Goal: Transaction & Acquisition: Purchase product/service

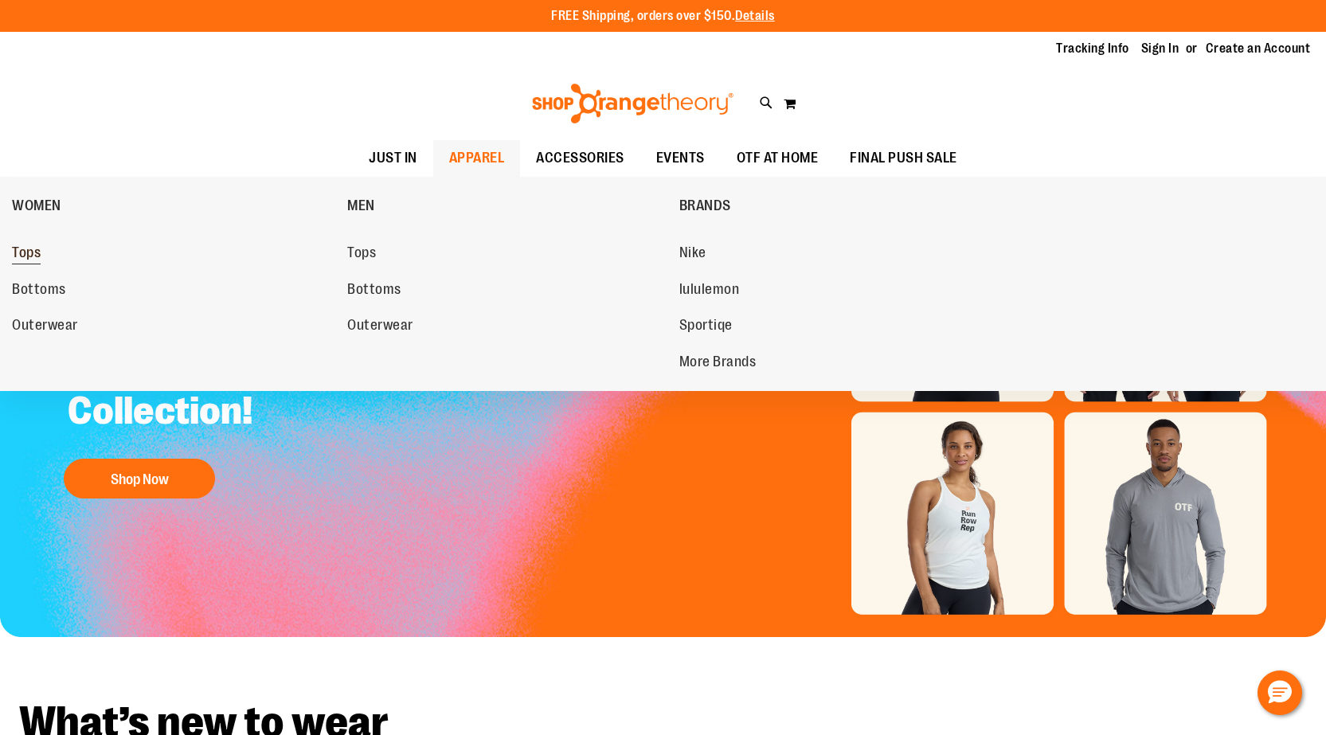
click at [14, 259] on span "Tops" at bounding box center [26, 254] width 29 height 20
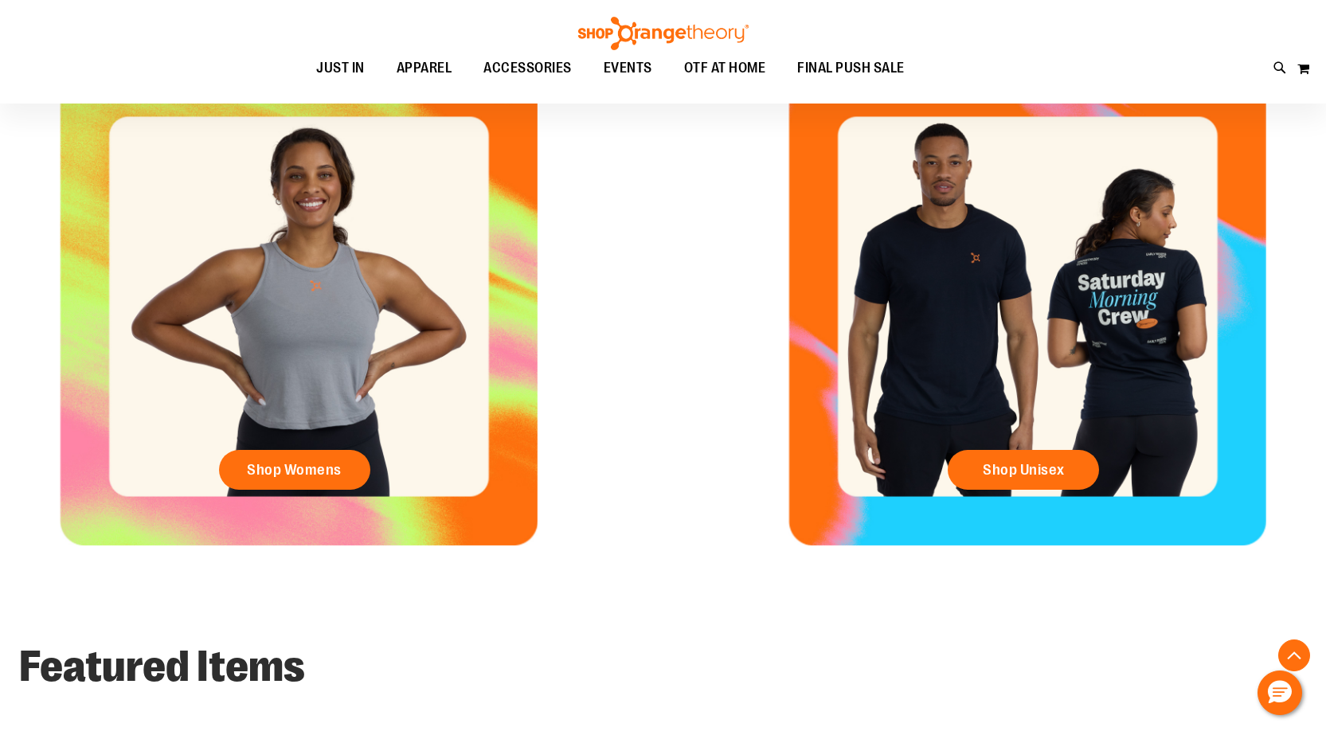
scroll to position [832, 0]
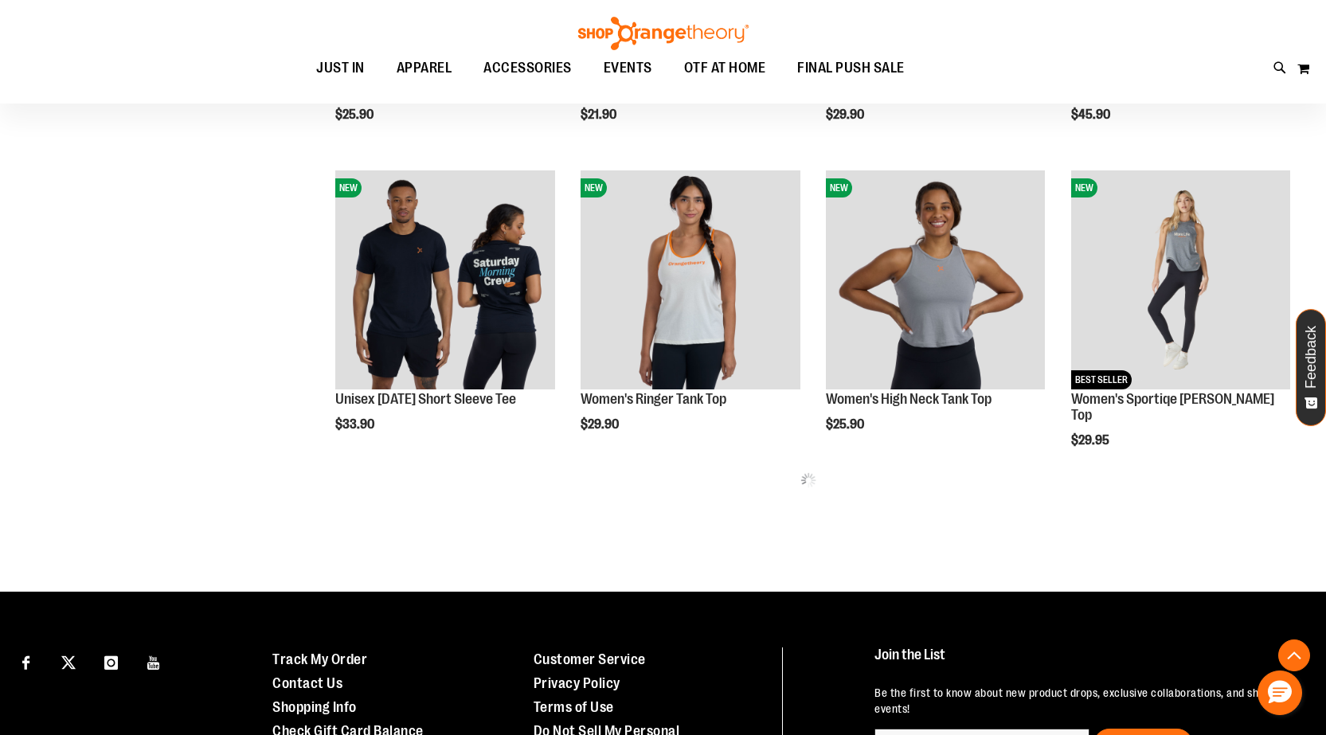
scroll to position [865, 0]
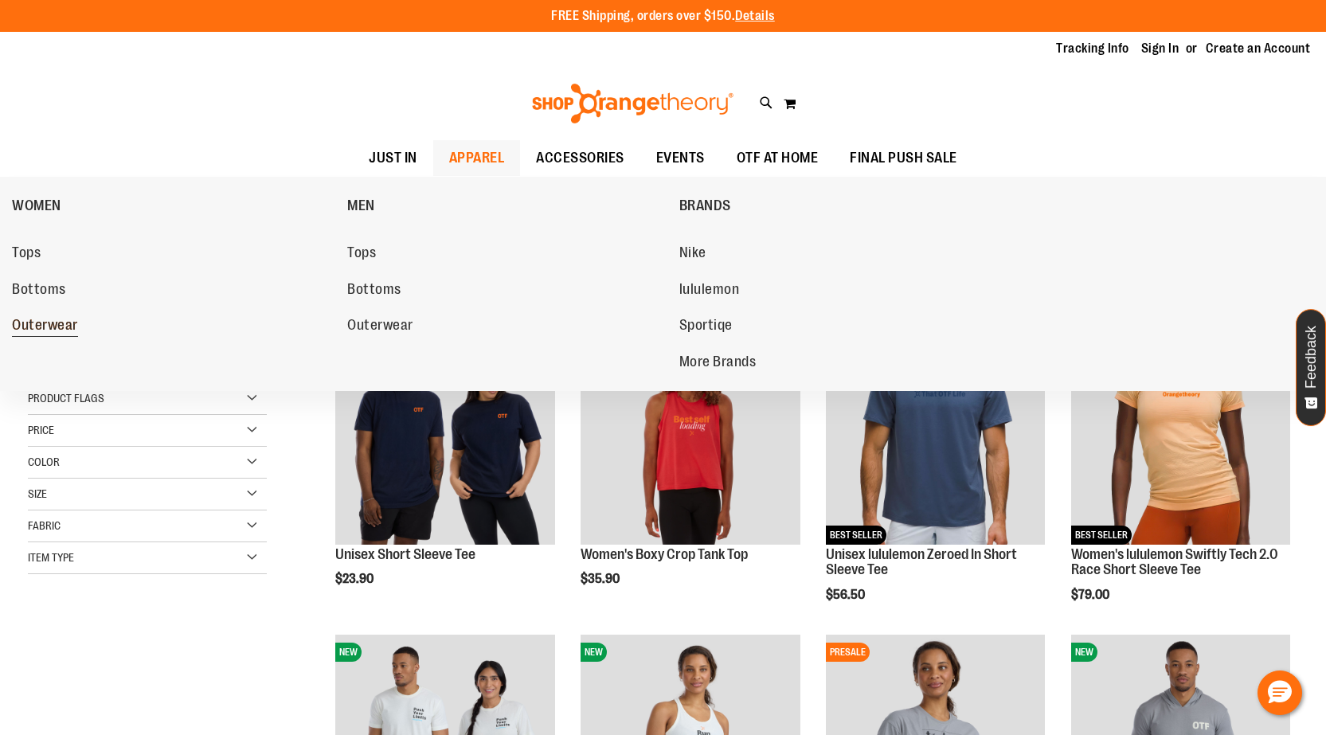
click at [48, 331] on span "Outerwear" at bounding box center [45, 327] width 66 height 20
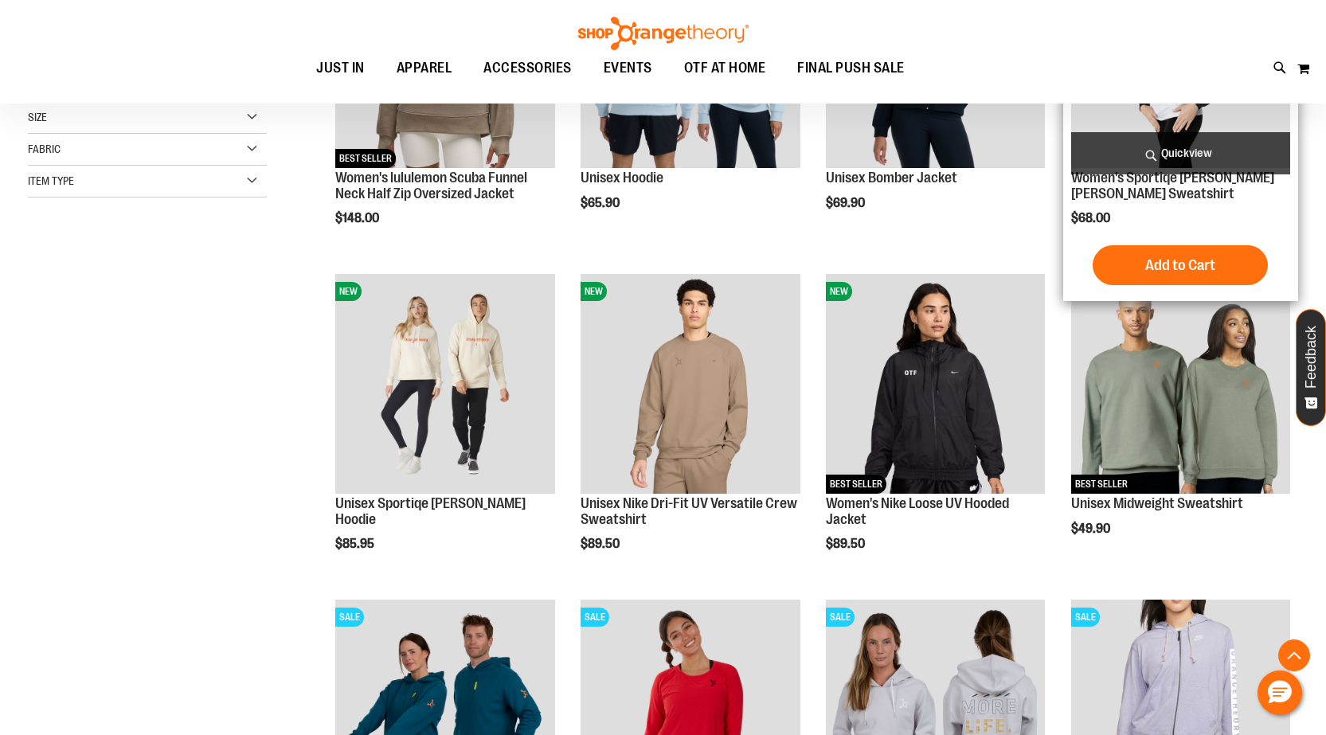
scroll to position [477, 0]
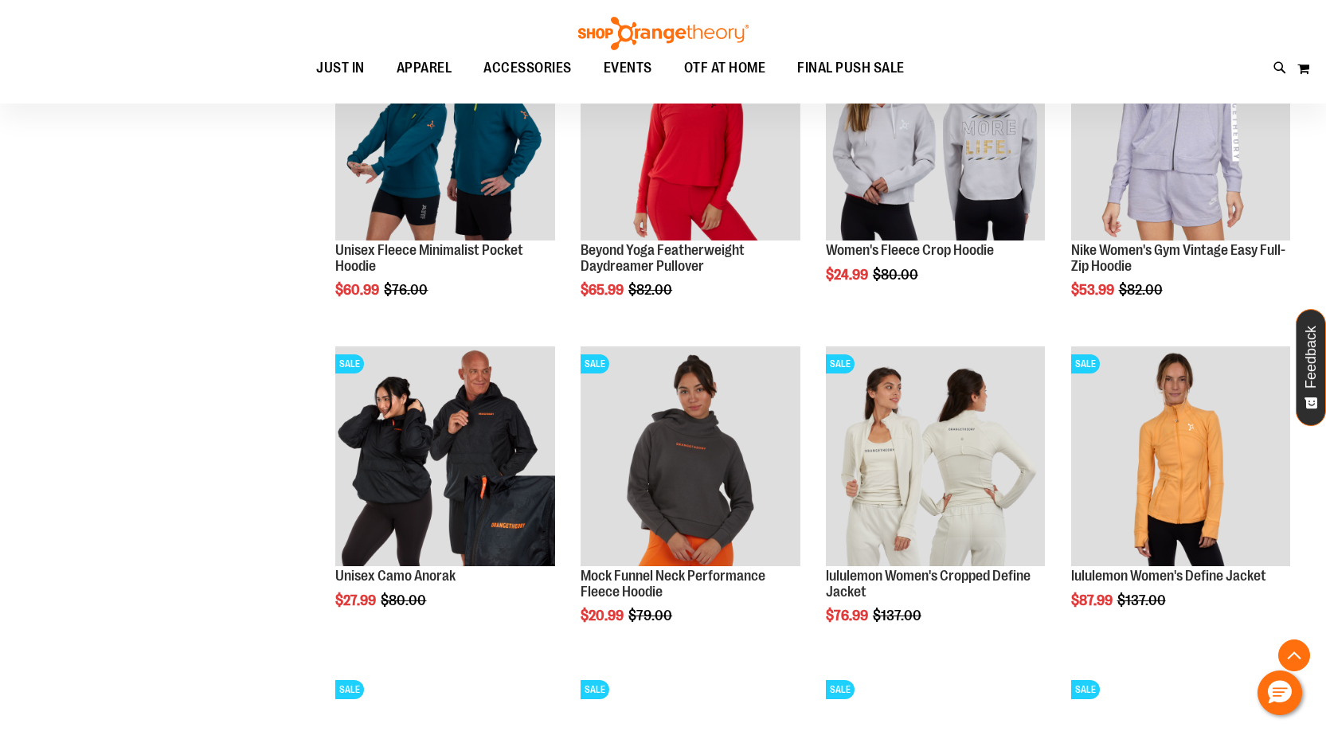
scroll to position [1035, 0]
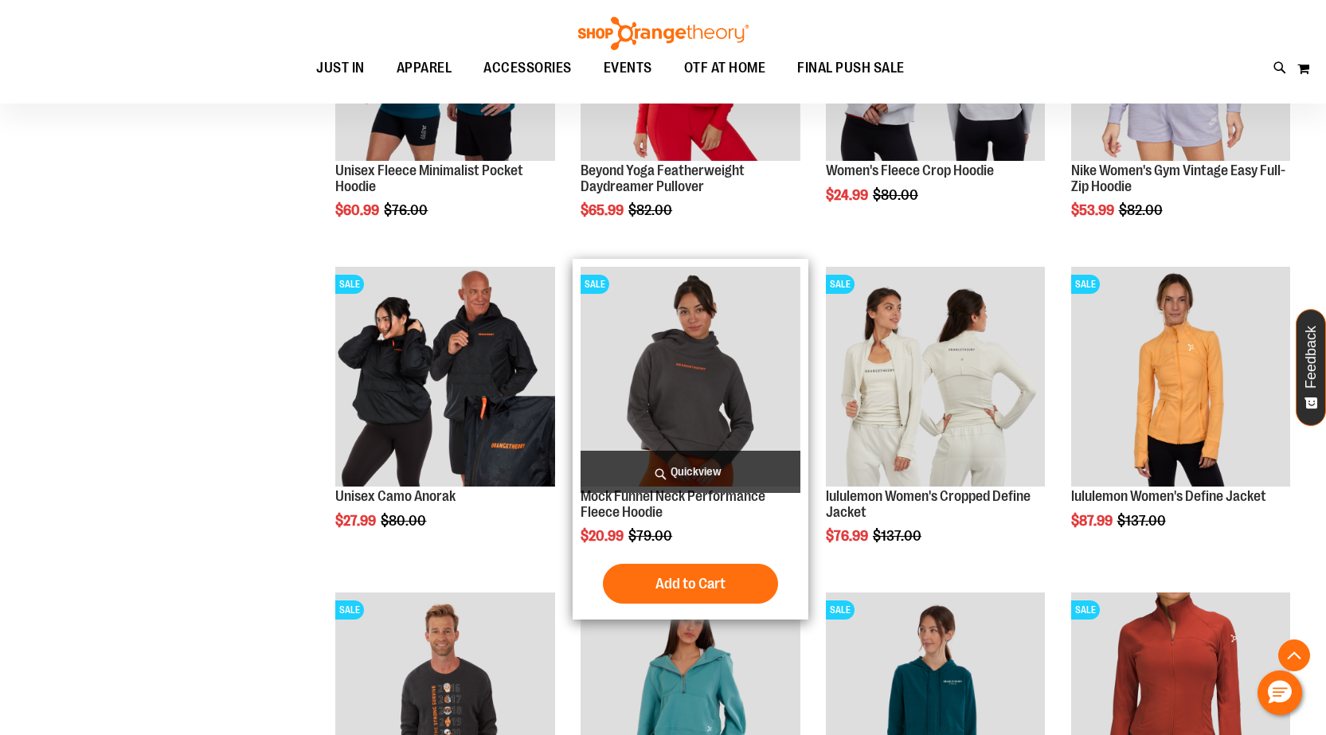
click at [731, 405] on img "product" at bounding box center [690, 376] width 219 height 219
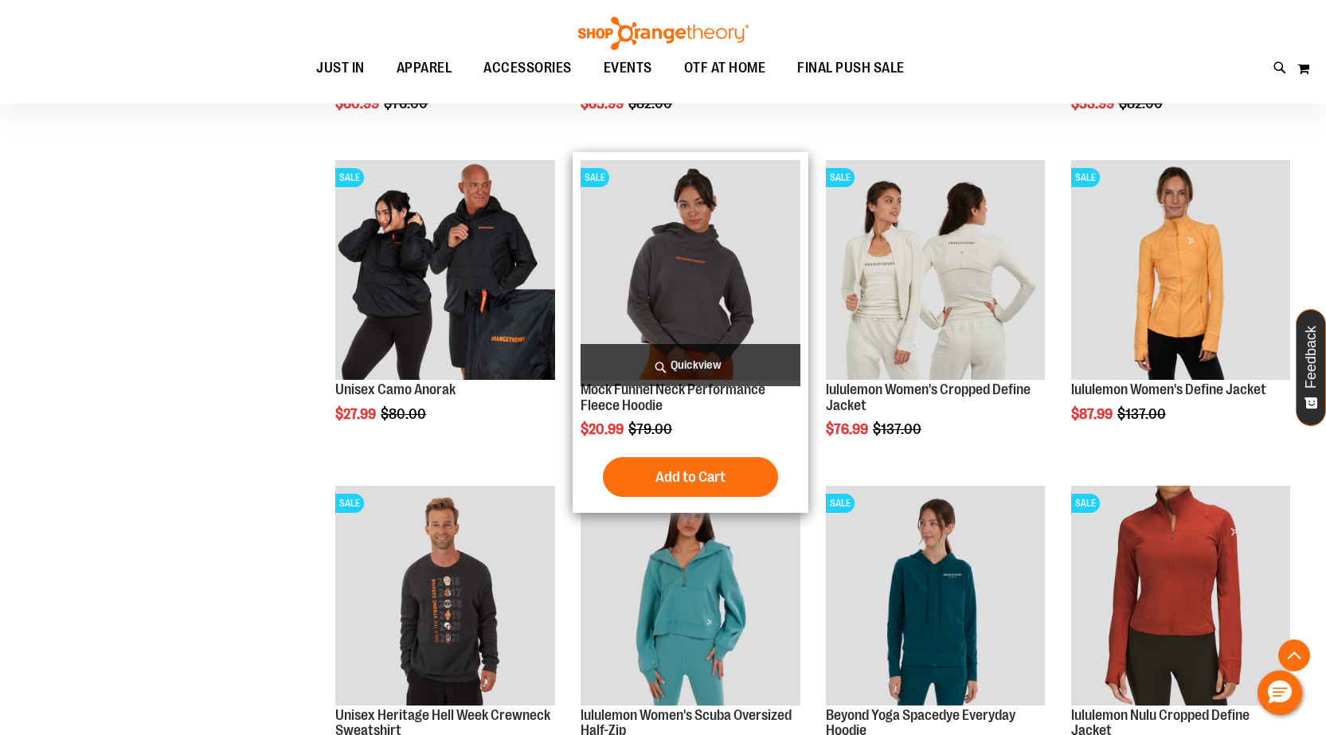
scroll to position [1194, 0]
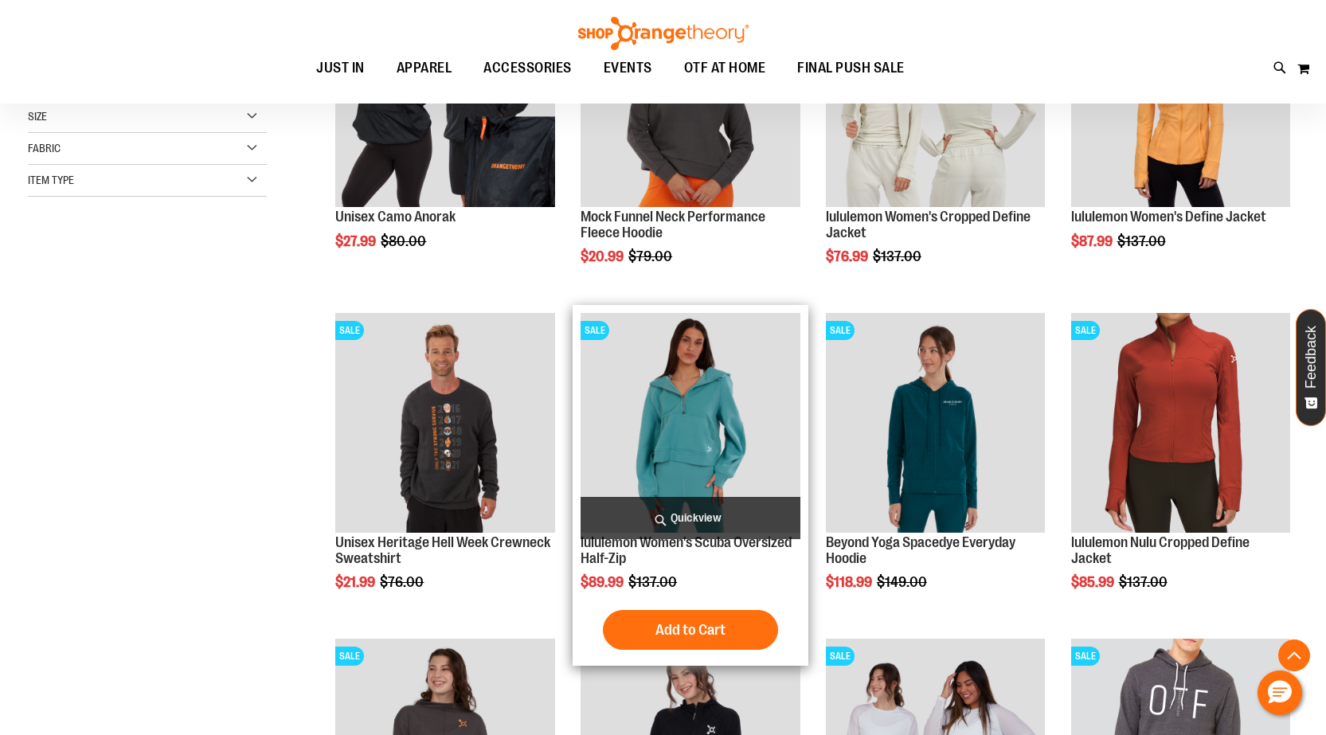
scroll to position [397, 0]
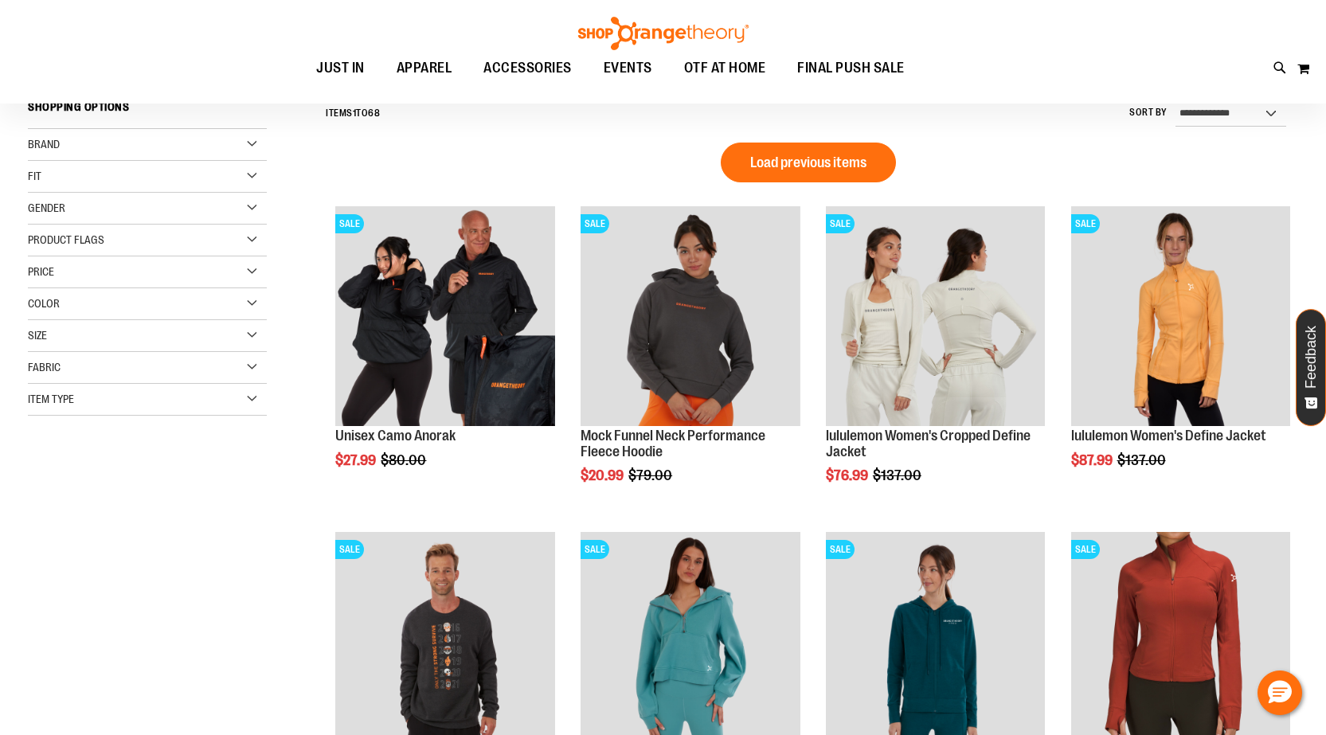
scroll to position [158, 0]
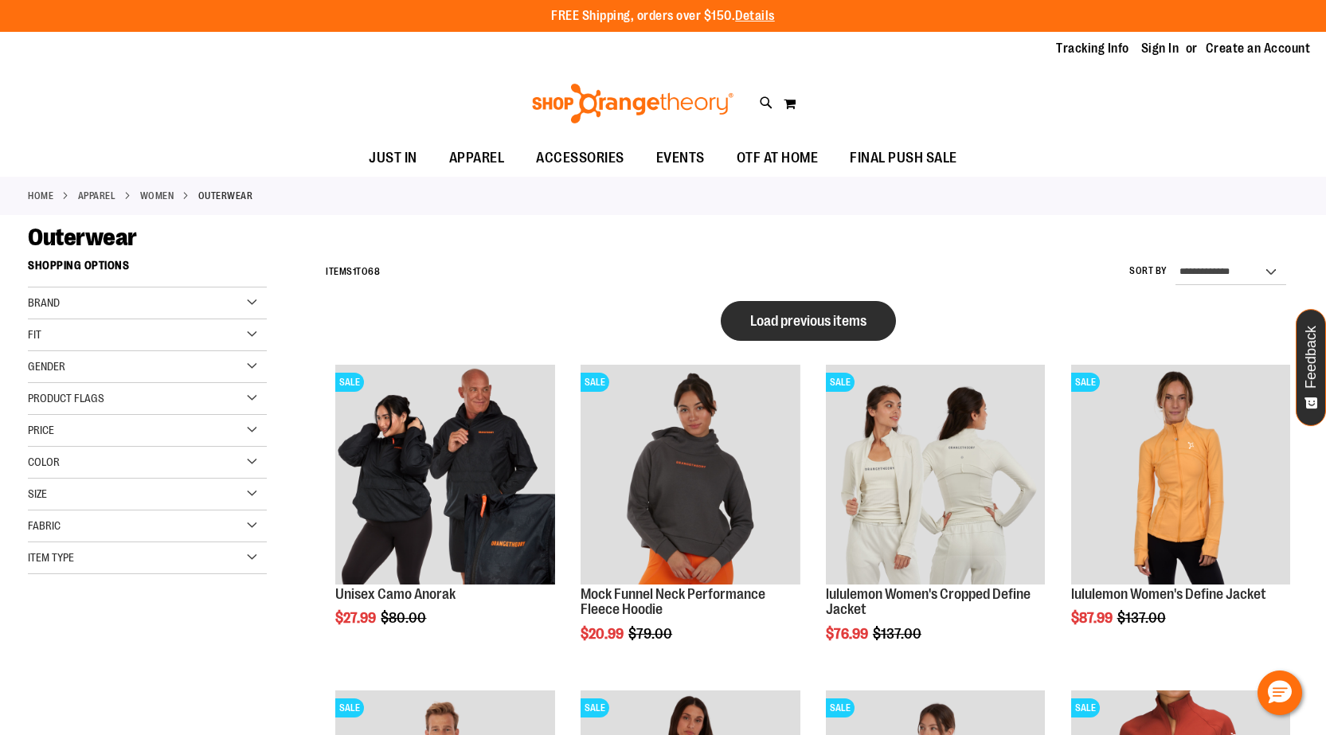
click at [772, 317] on span "Load previous items" at bounding box center [808, 321] width 116 height 16
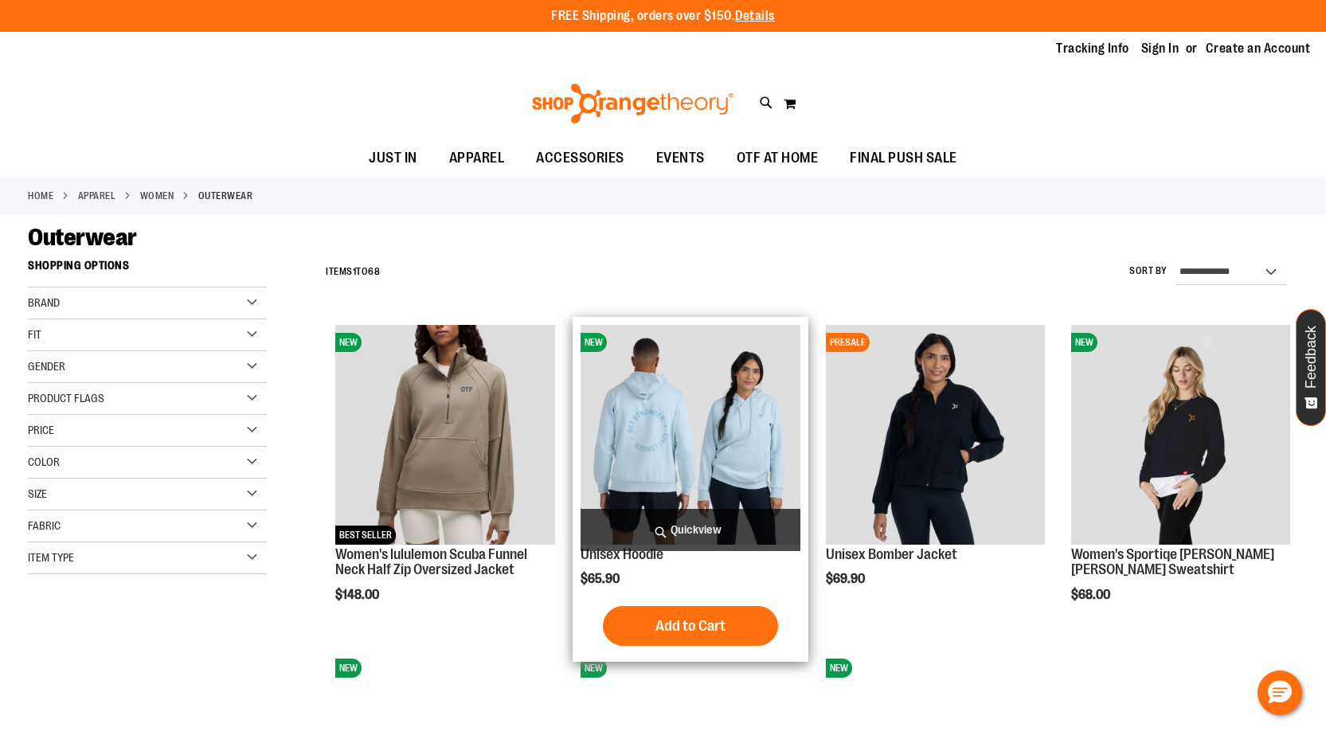
click at [640, 383] on img "product" at bounding box center [690, 434] width 219 height 219
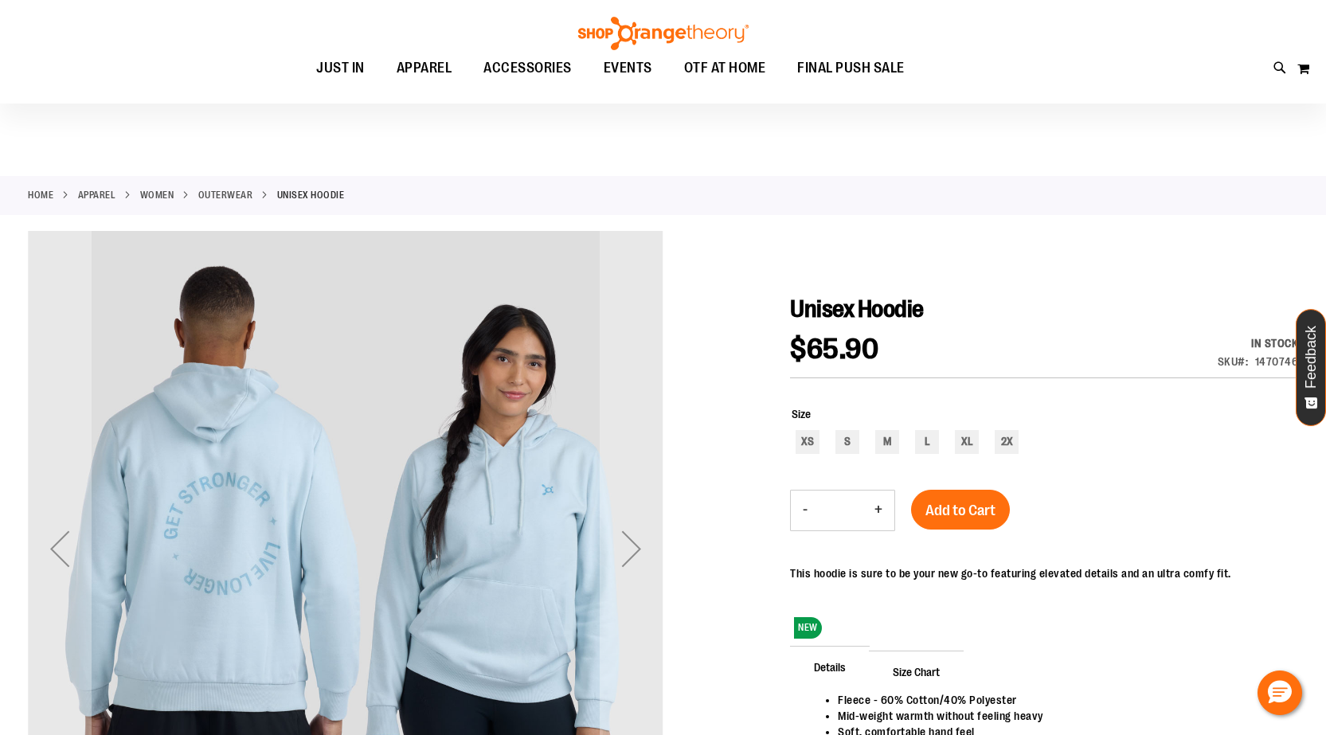
scroll to position [79, 0]
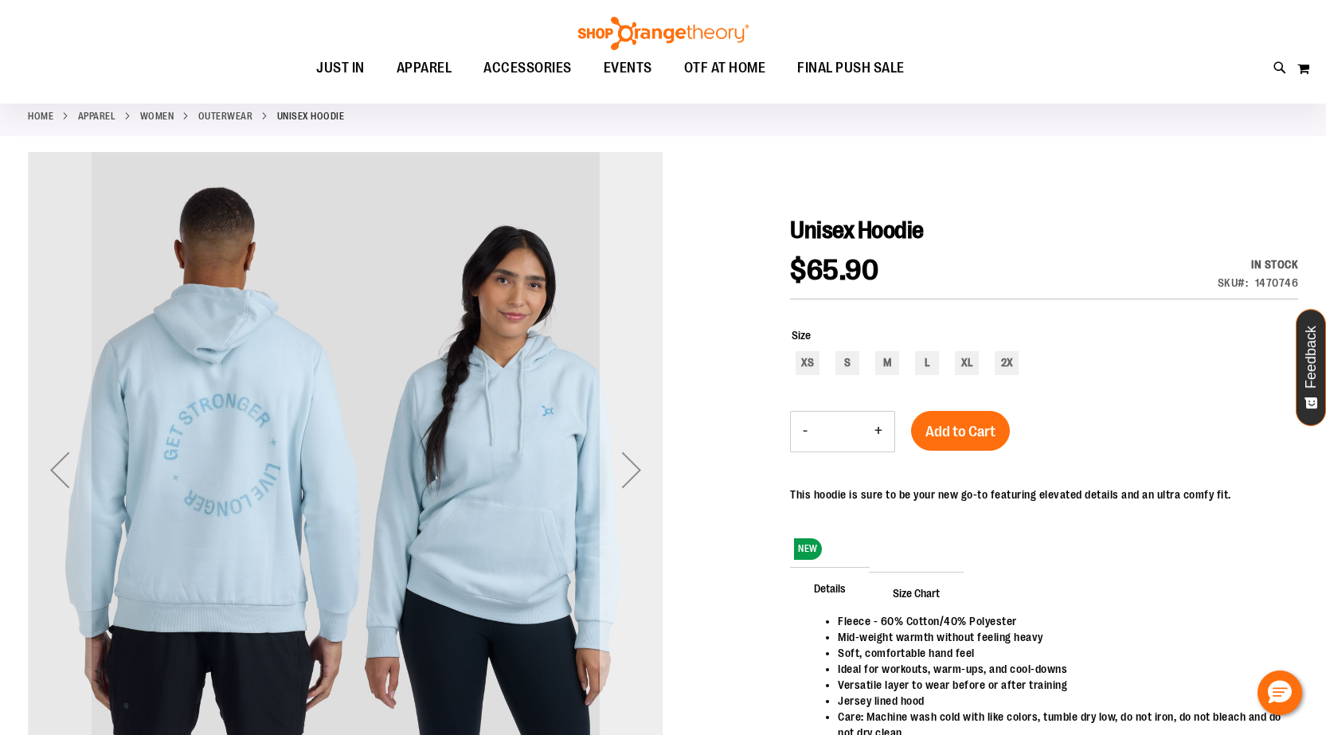
click at [620, 472] on div "Next" at bounding box center [632, 470] width 64 height 64
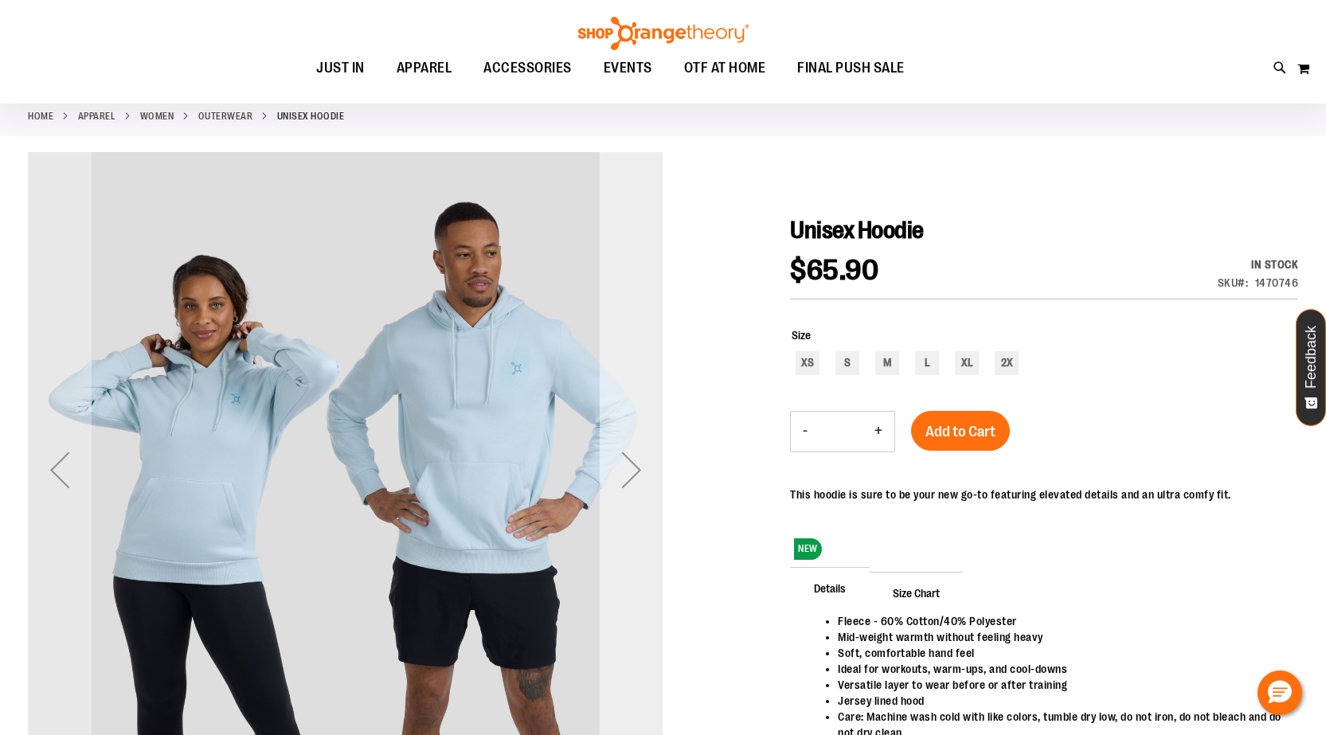
click at [620, 454] on div "Next" at bounding box center [632, 470] width 64 height 64
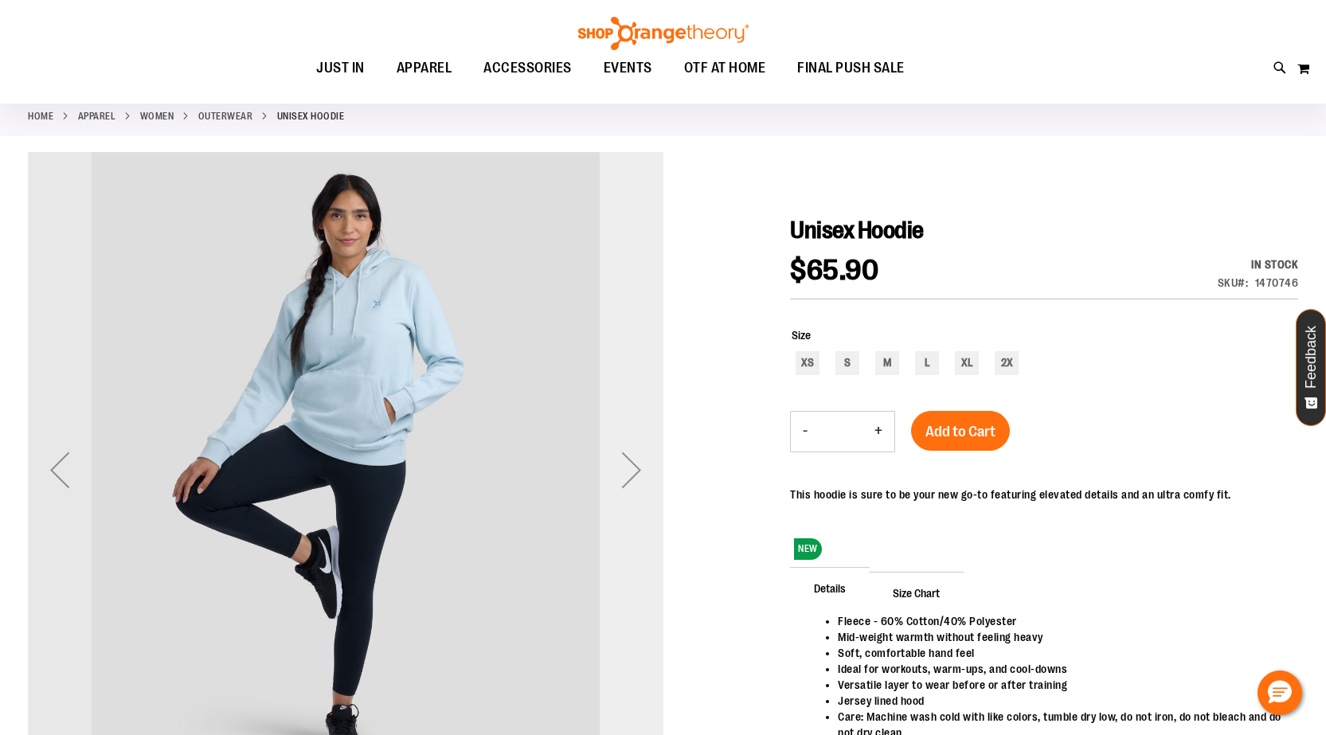
click at [620, 454] on div "Next" at bounding box center [632, 470] width 64 height 64
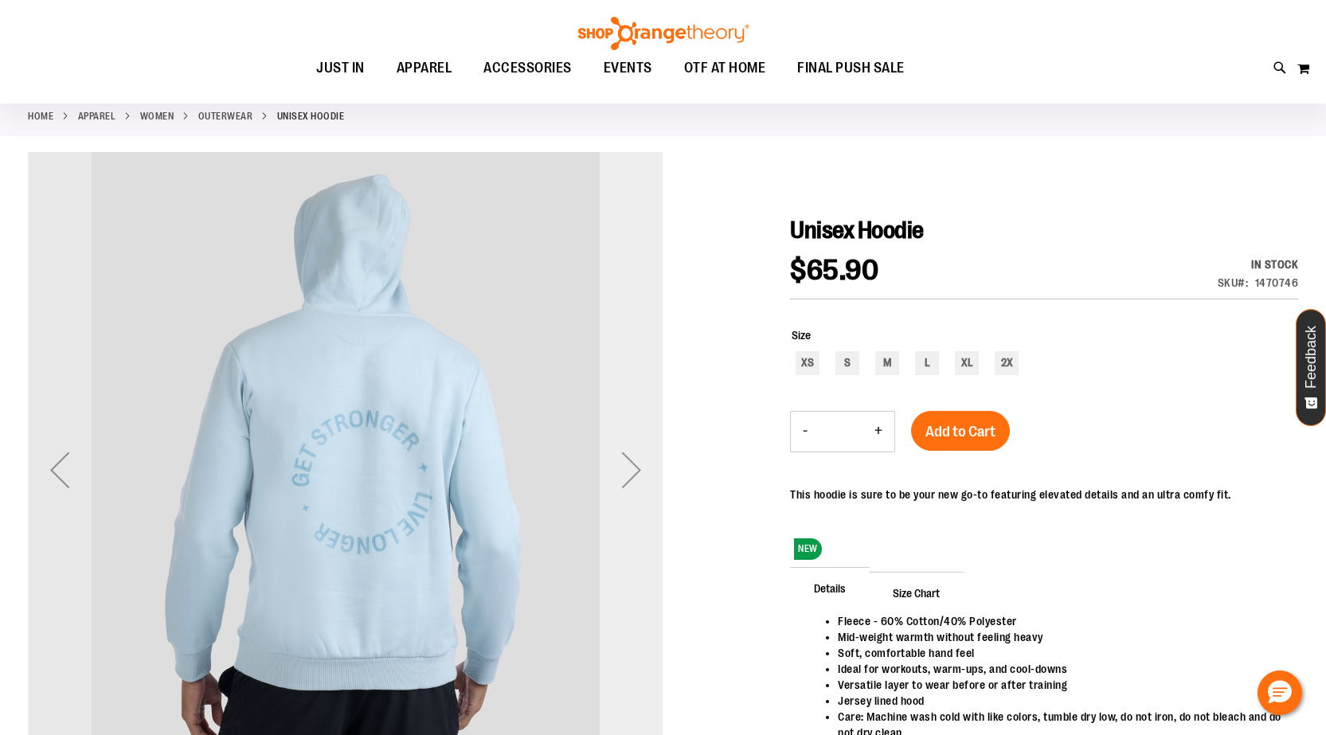
click at [616, 454] on div "Next" at bounding box center [632, 470] width 64 height 64
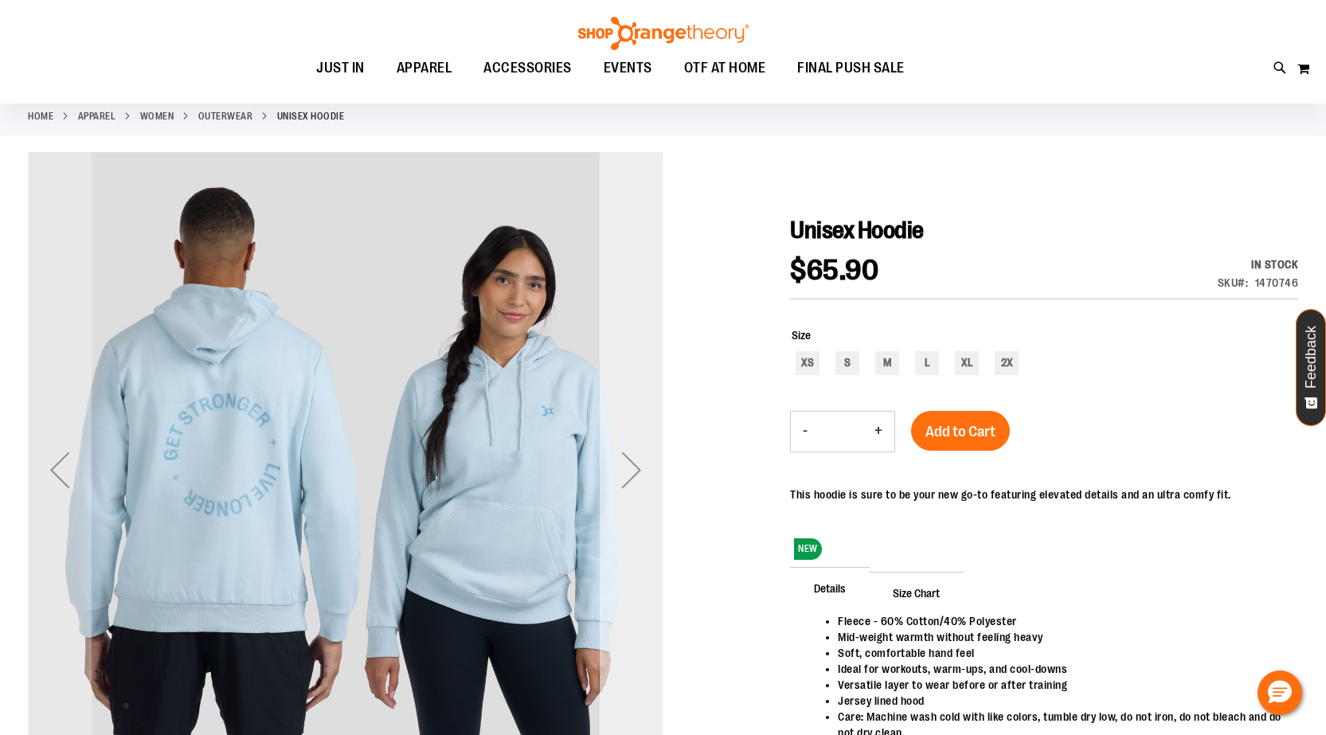
click at [616, 454] on div "Next" at bounding box center [632, 470] width 64 height 64
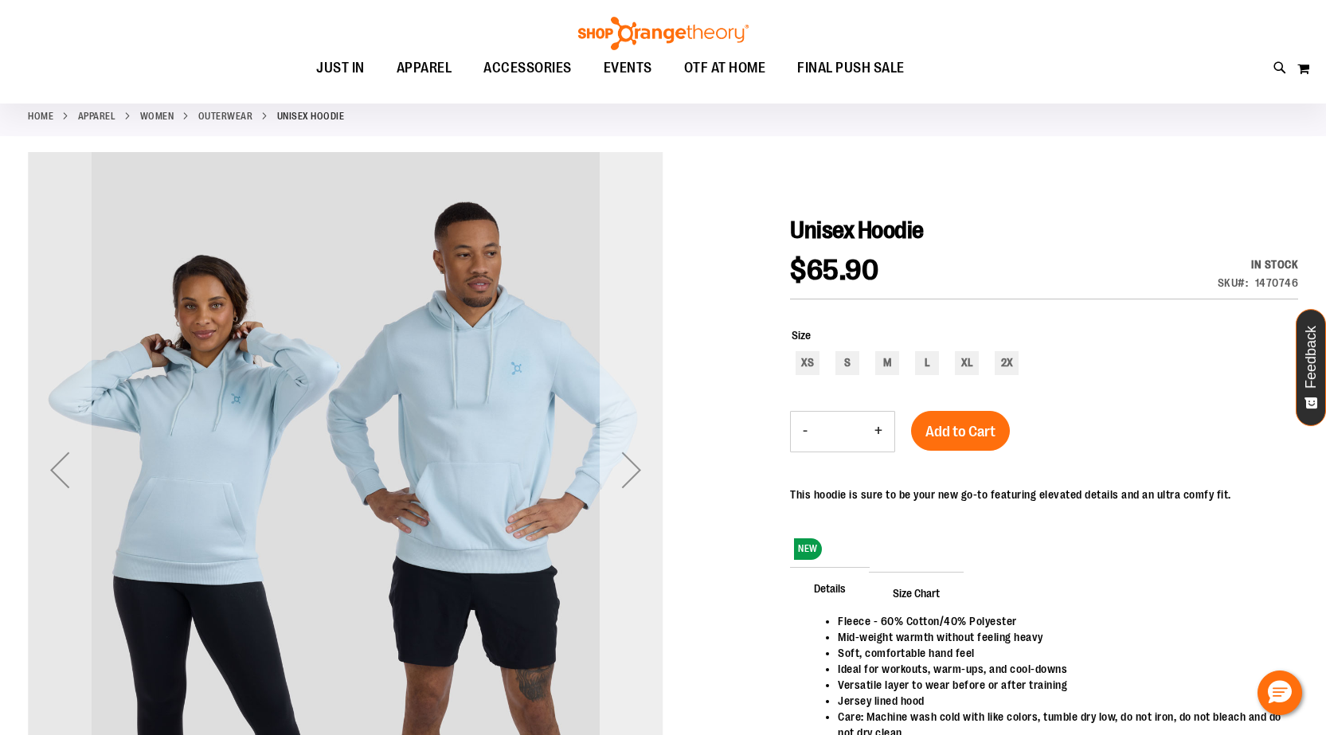
click at [616, 454] on div "Next" at bounding box center [632, 470] width 64 height 64
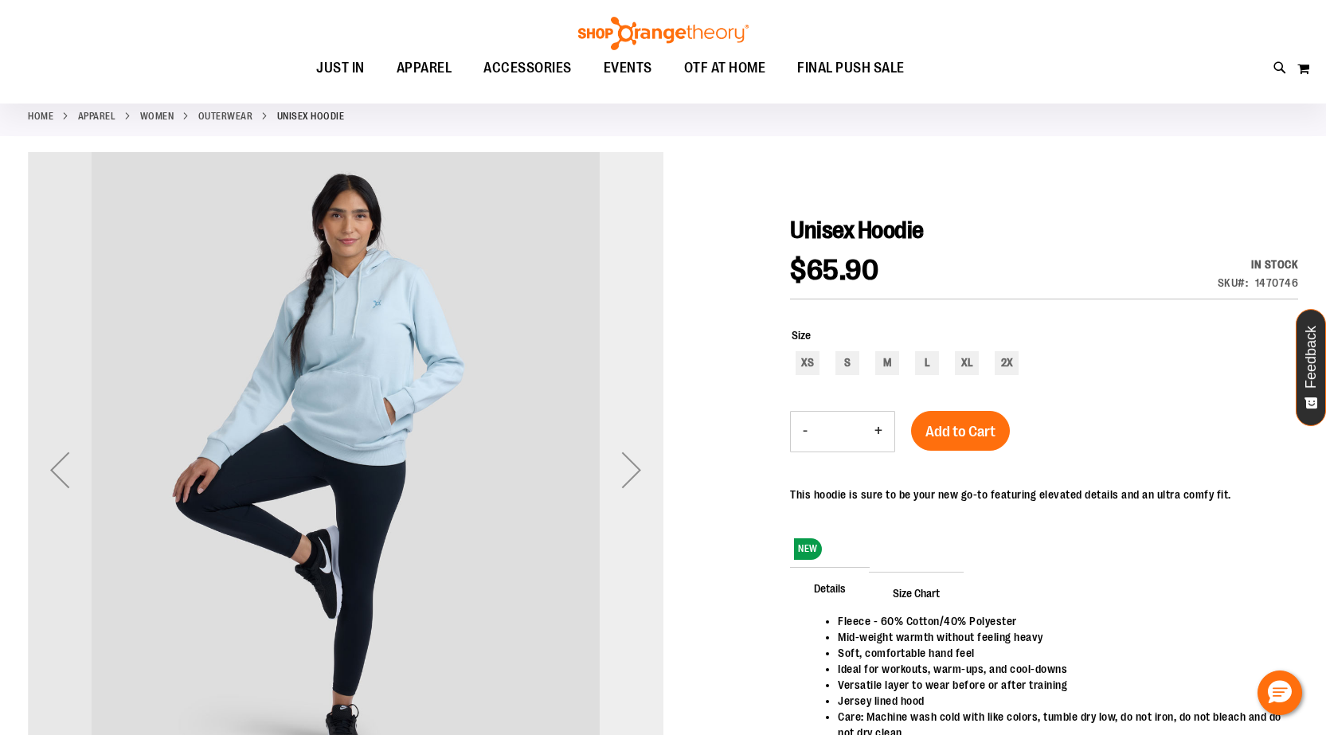
click at [616, 454] on div "Next" at bounding box center [632, 470] width 64 height 64
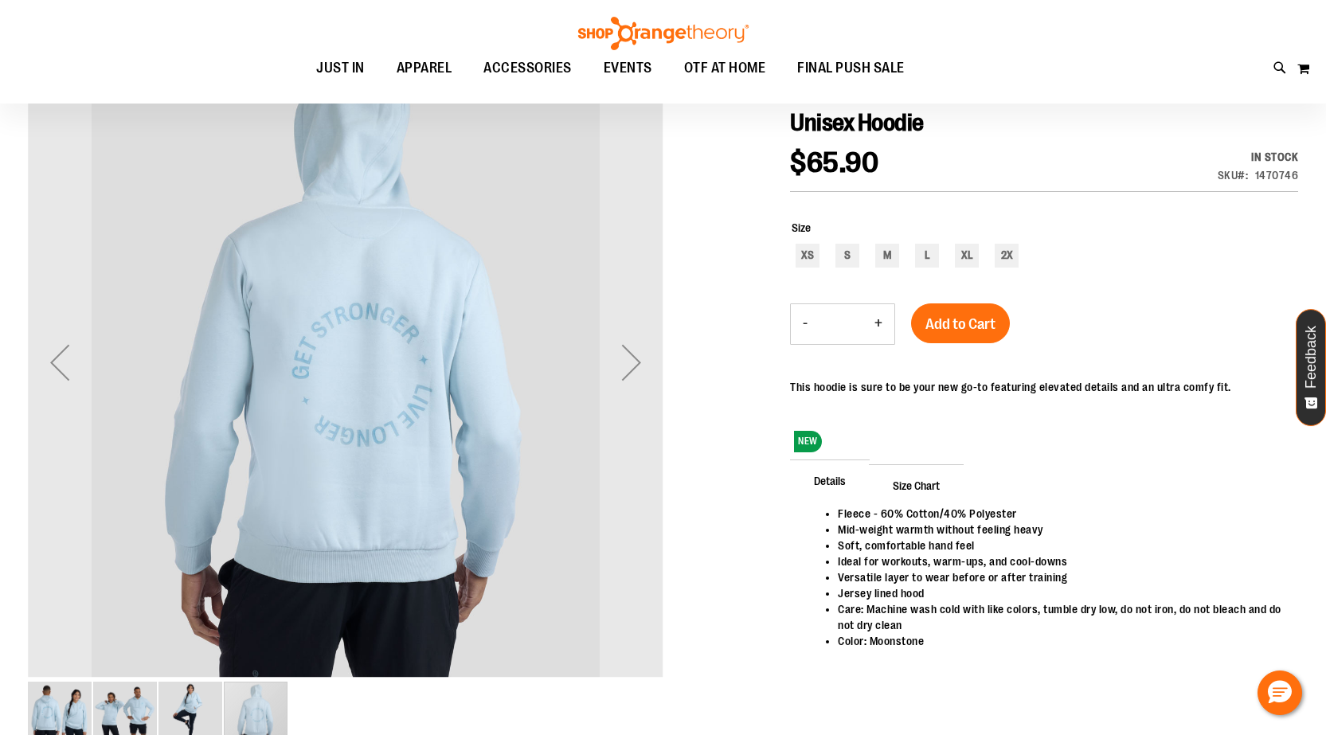
scroll to position [158, 0]
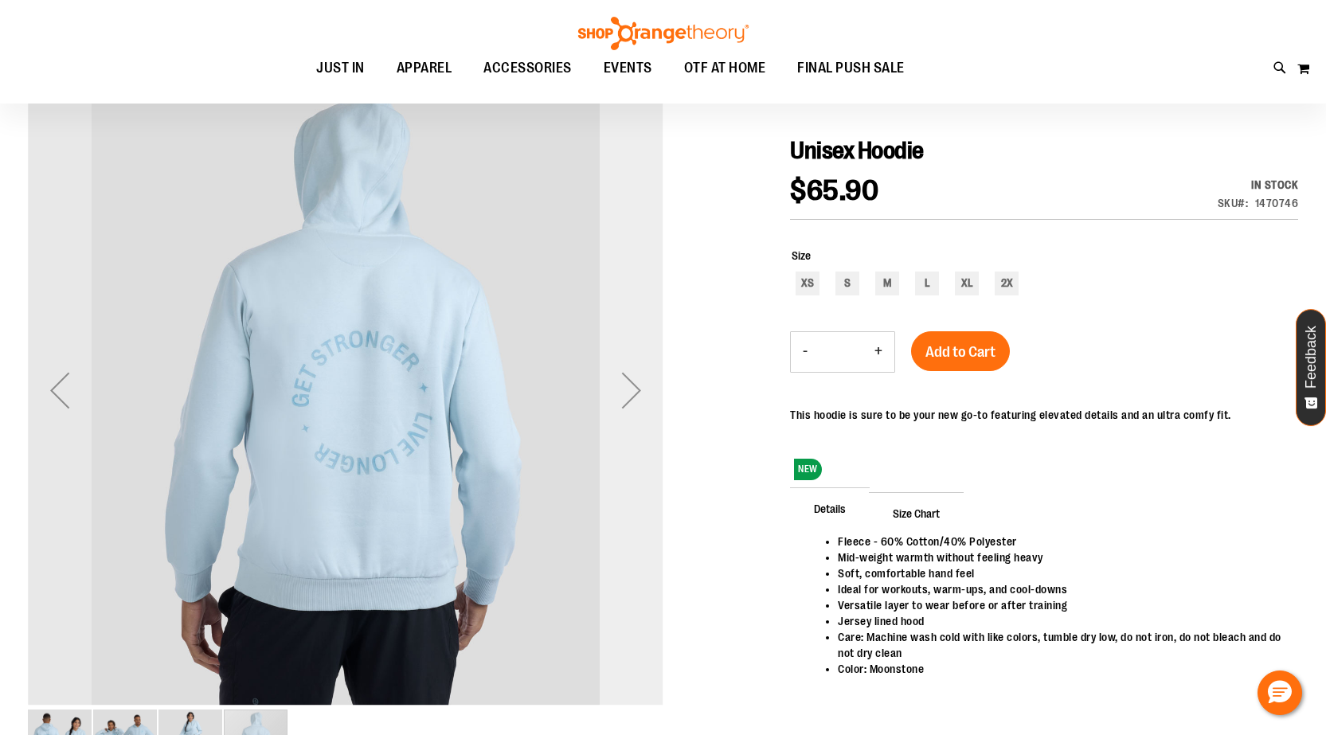
click at [627, 407] on div "Next" at bounding box center [632, 390] width 64 height 64
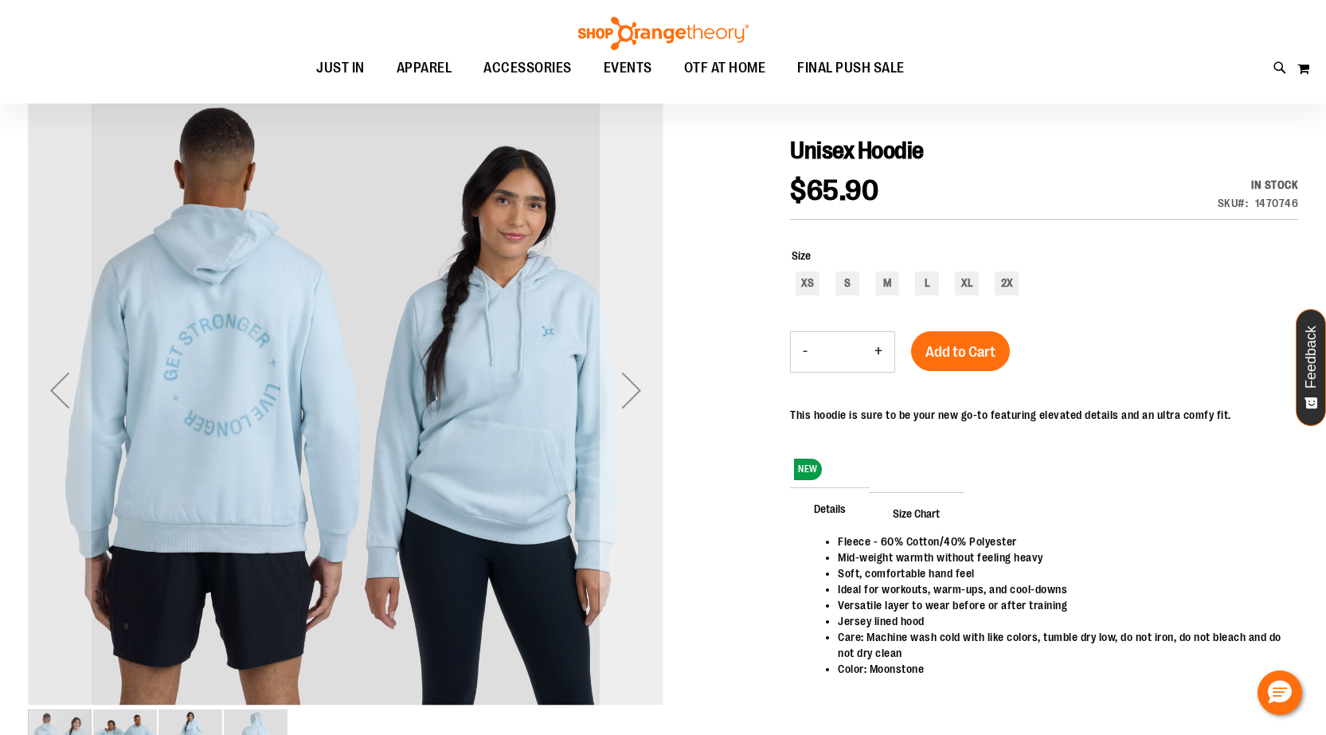
click at [622, 401] on div "Next" at bounding box center [632, 390] width 64 height 64
